Goal: Complete application form

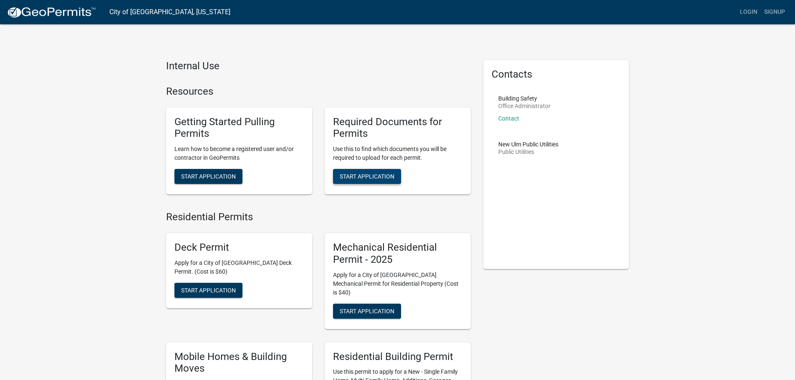
click at [342, 180] on span "Start Application" at bounding box center [367, 176] width 55 height 7
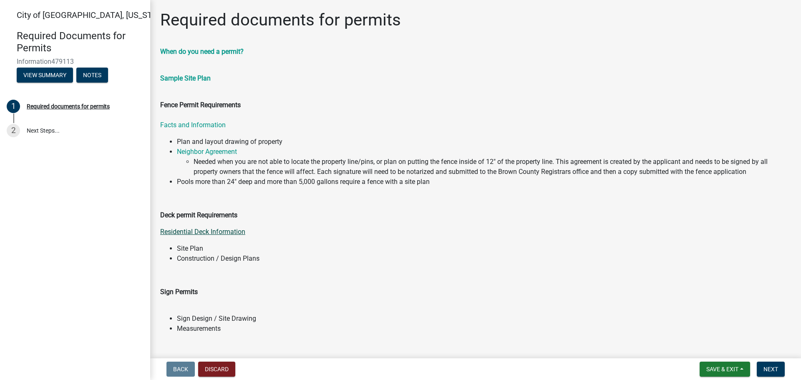
click at [196, 232] on link "Residential Deck Information" at bounding box center [202, 232] width 85 height 8
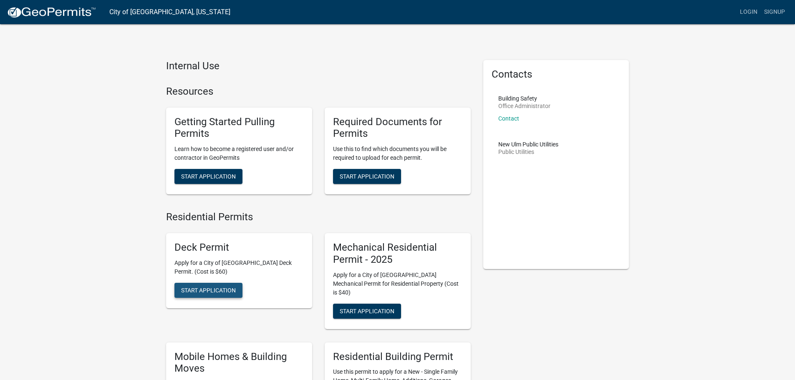
click at [215, 292] on span "Start Application" at bounding box center [208, 290] width 55 height 7
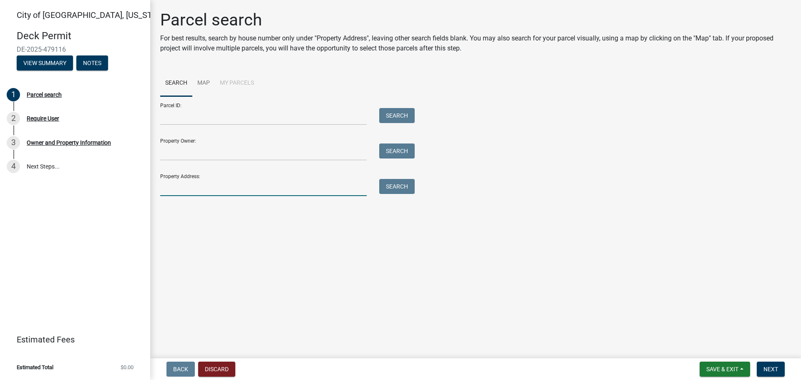
click at [204, 188] on input "Property Address:" at bounding box center [263, 187] width 207 height 17
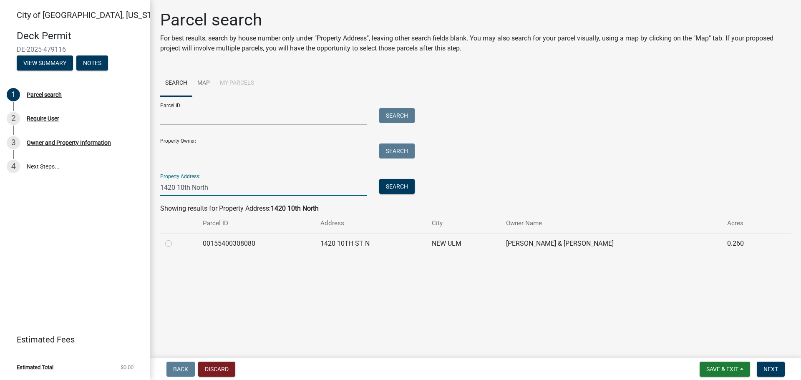
type input "1420 10th North"
click at [172, 247] on div at bounding box center [179, 244] width 28 height 10
click at [175, 239] on label at bounding box center [175, 239] width 0 height 0
click at [175, 244] on input "radio" at bounding box center [177, 241] width 5 height 5
radio input "true"
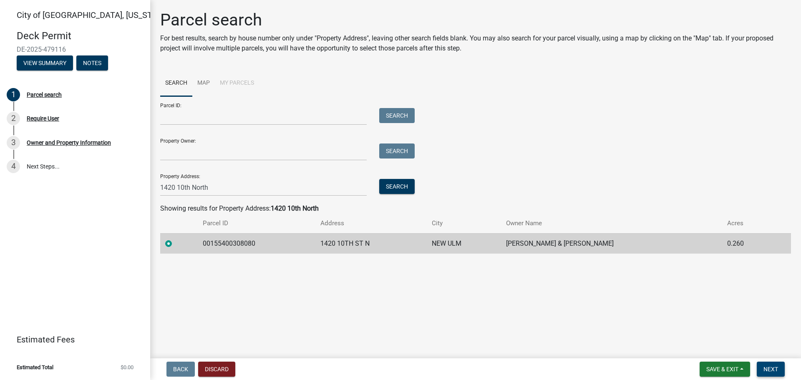
click at [776, 367] on span "Next" at bounding box center [771, 369] width 15 height 7
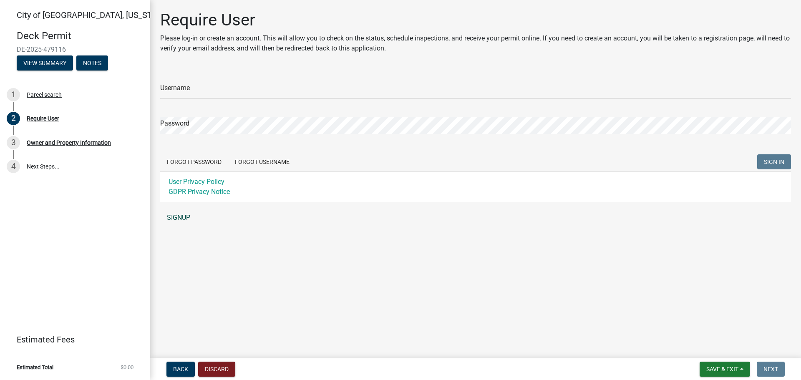
click at [185, 217] on link "SIGNUP" at bounding box center [475, 218] width 631 height 17
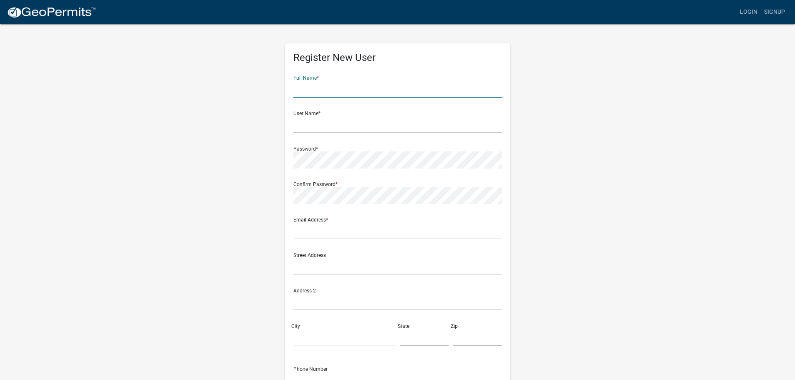
click at [316, 89] on input "text" at bounding box center [397, 89] width 209 height 17
type input "[PERSON_NAME]"
type input "[STREET_ADDRESS]"
type input "[GEOGRAPHIC_DATA]"
type input "MN"
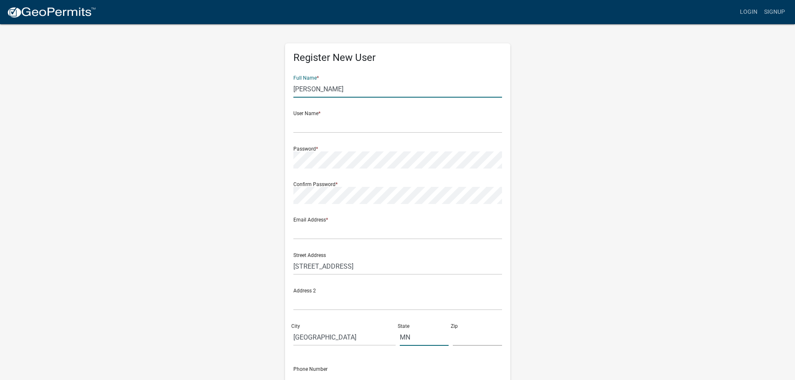
type input "56073"
type input "5072400096"
click at [318, 126] on input "text" at bounding box center [397, 124] width 209 height 17
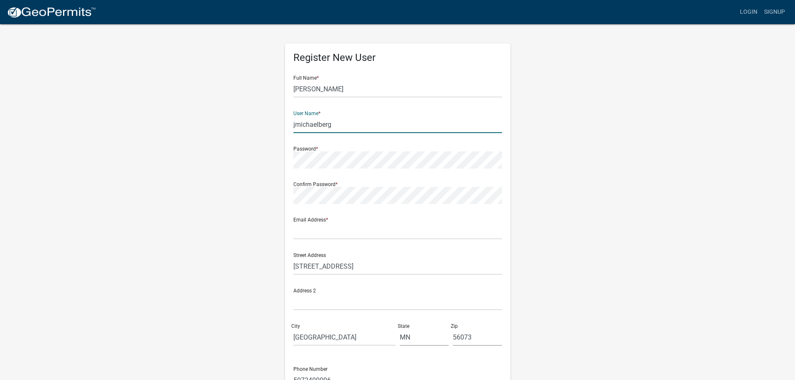
type input "jmichaelberg"
type input "[EMAIL_ADDRESS][DOMAIN_NAME]"
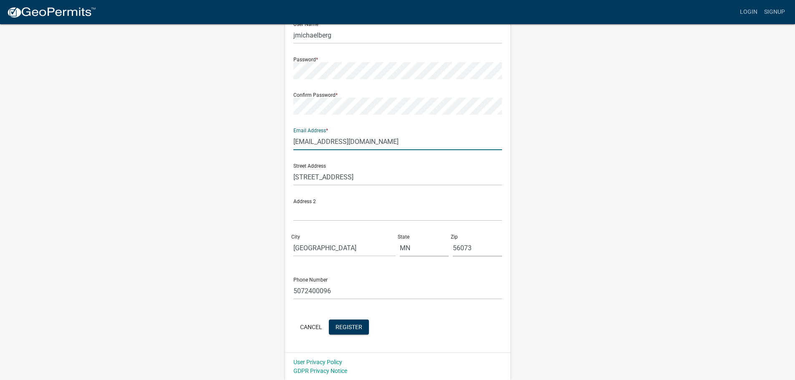
scroll to position [90, 0]
click at [341, 331] on button "Register" at bounding box center [349, 326] width 40 height 15
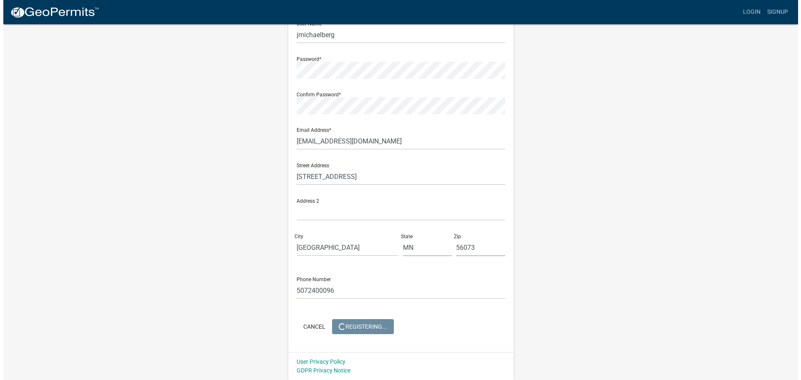
scroll to position [0, 0]
